Goal: Register for event/course

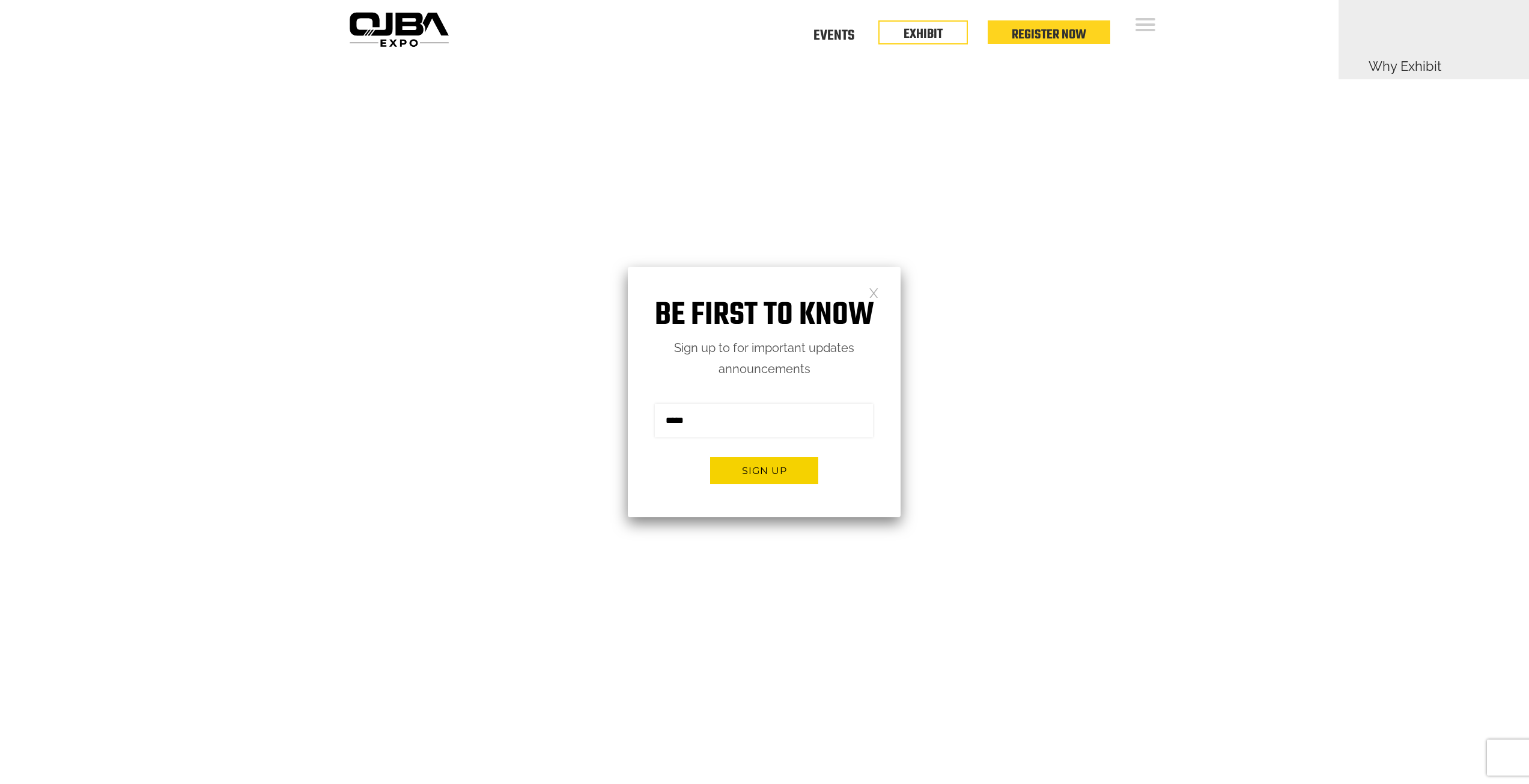
click at [870, 292] on link at bounding box center [874, 292] width 10 height 10
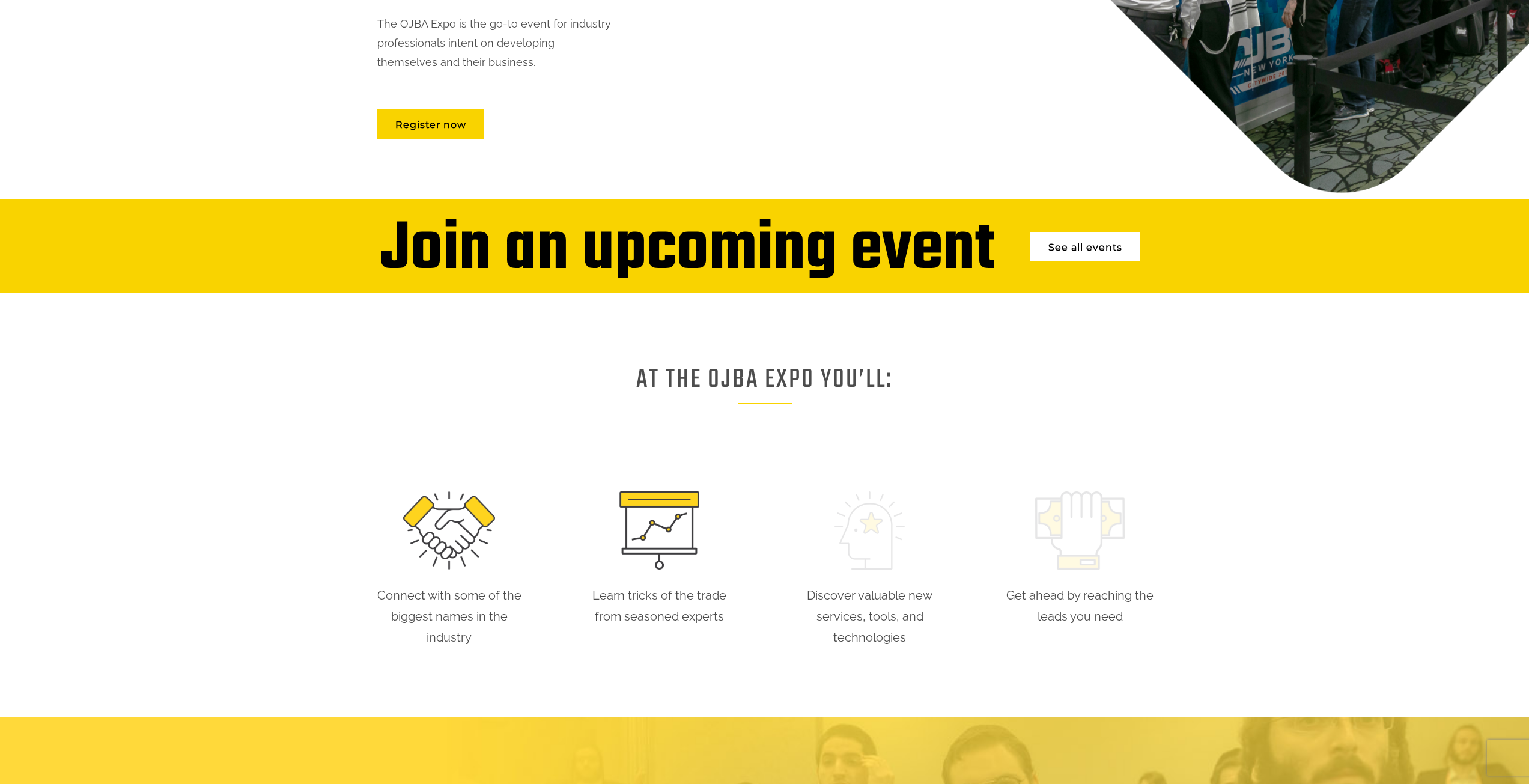
scroll to position [300, 0]
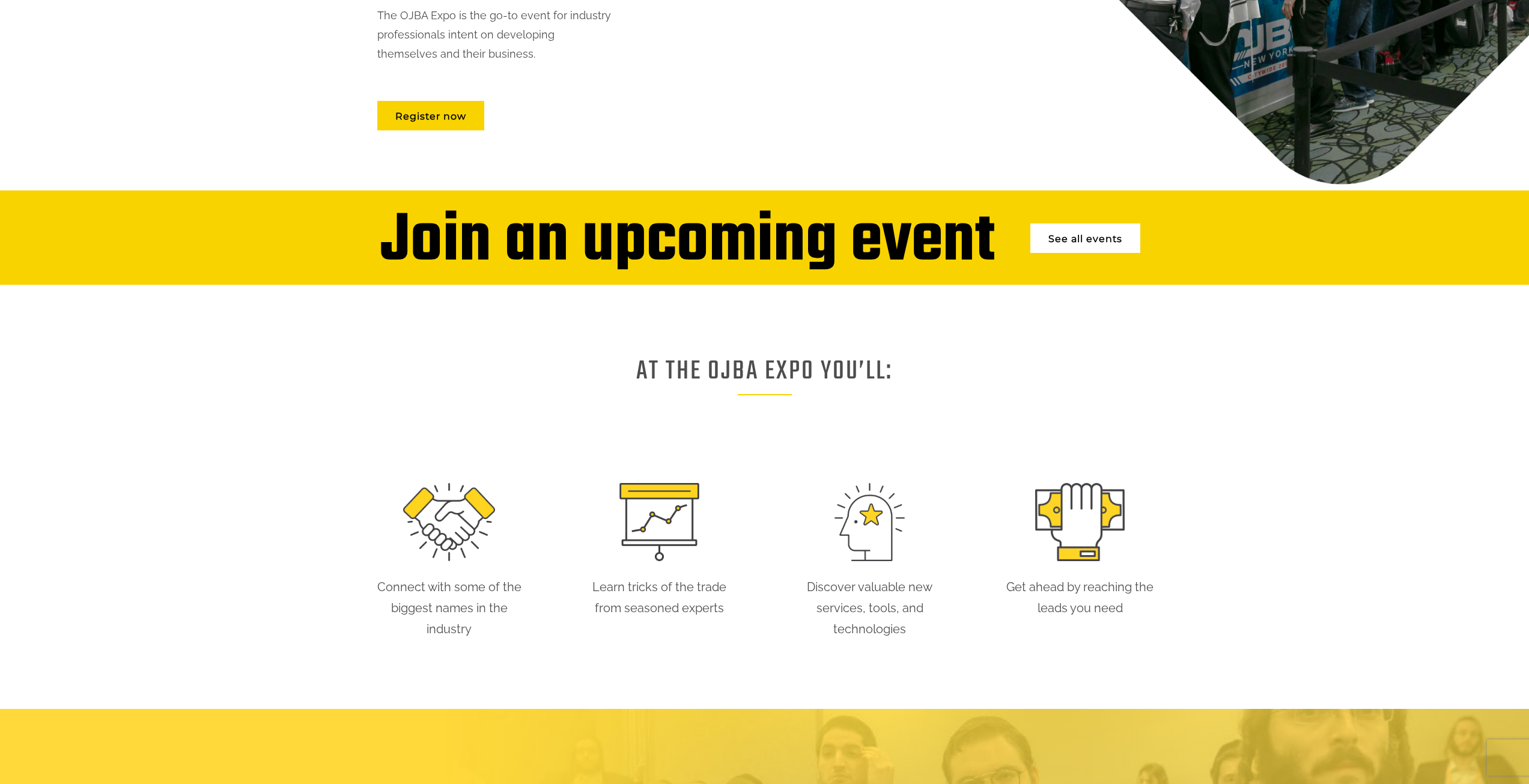
click at [1067, 225] on link "See all events" at bounding box center [1085, 238] width 110 height 29
